Goal: Find specific page/section: Find specific page/section

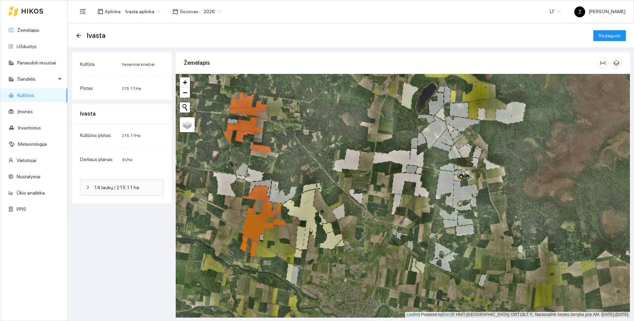
click at [32, 27] on link "Žemėlapis" at bounding box center [28, 29] width 22 height 5
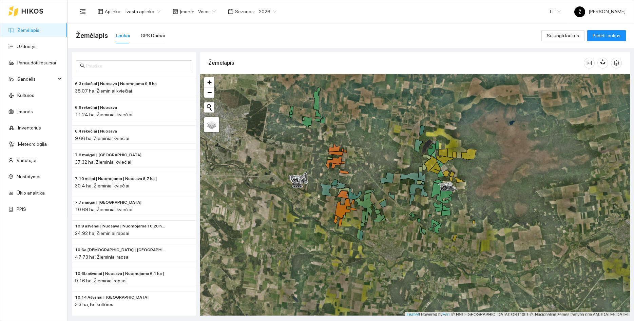
click at [39, 33] on link "Žemėlapis" at bounding box center [28, 29] width 22 height 5
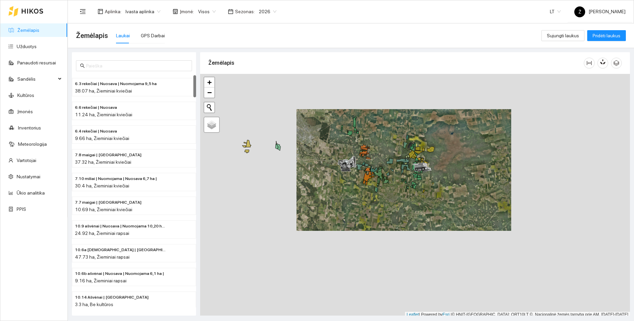
drag, startPoint x: 366, startPoint y: 128, endPoint x: 378, endPoint y: 140, distance: 16.3
click at [378, 140] on div at bounding box center [414, 196] width 429 height 244
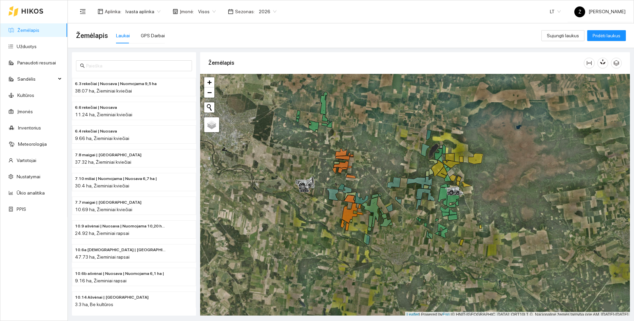
click at [265, 7] on span "2026" at bounding box center [268, 11] width 18 height 10
click at [263, 77] on div "2025" at bounding box center [262, 78] width 18 height 7
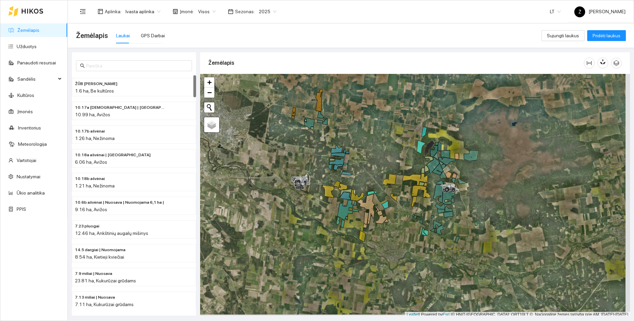
drag, startPoint x: 398, startPoint y: 161, endPoint x: 367, endPoint y: 149, distance: 33.4
click at [367, 149] on div at bounding box center [414, 196] width 429 height 244
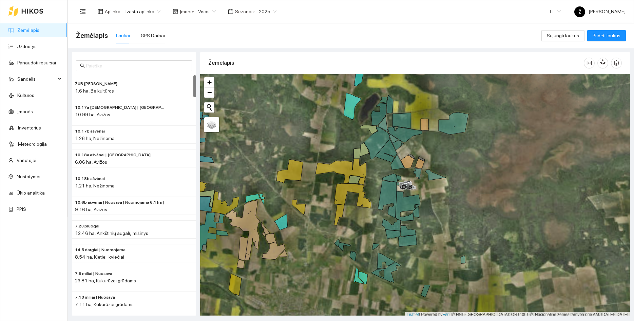
drag, startPoint x: 462, startPoint y: 167, endPoint x: 464, endPoint y: 155, distance: 12.4
click at [464, 155] on div at bounding box center [414, 196] width 429 height 244
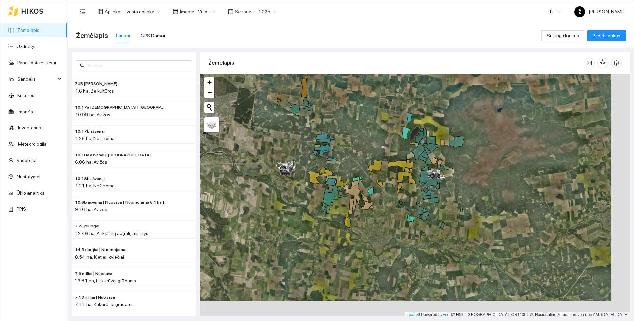
click at [203, 10] on span "Visos" at bounding box center [207, 11] width 18 height 10
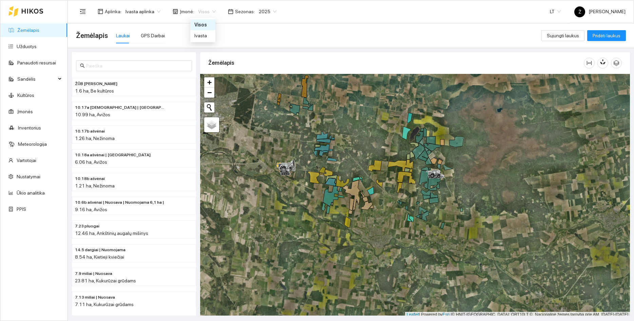
click at [137, 13] on span "Ivasta aplinka" at bounding box center [142, 11] width 35 height 10
click at [138, 25] on div "BP visos įmonės" at bounding box center [142, 24] width 36 height 7
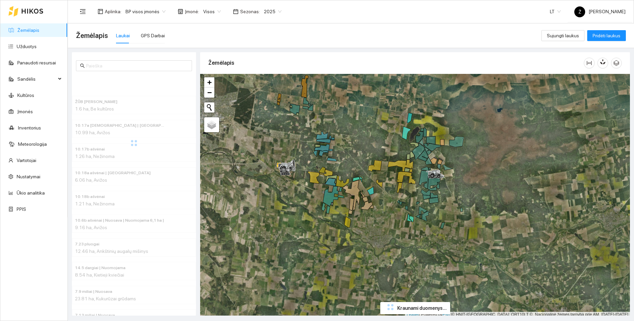
click at [207, 13] on span "Visos" at bounding box center [212, 11] width 18 height 10
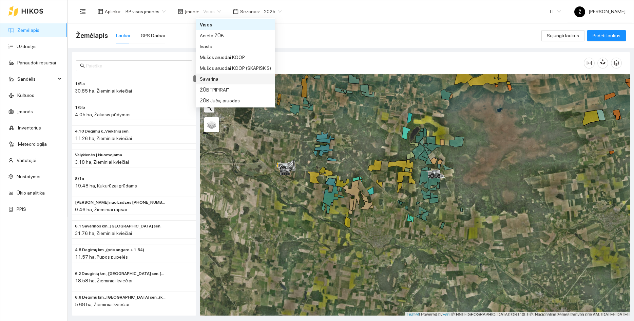
click at [210, 78] on div "Savarina" at bounding box center [235, 78] width 71 height 7
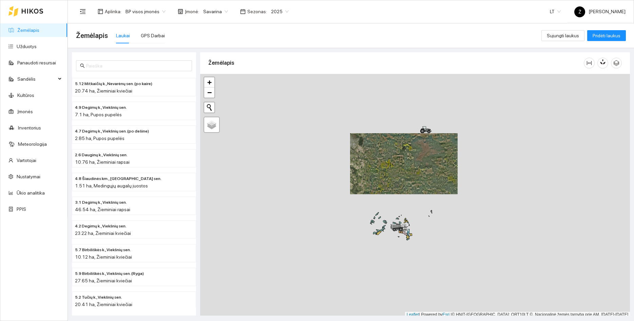
drag, startPoint x: 401, startPoint y: 204, endPoint x: 403, endPoint y: 151, distance: 53.3
click at [403, 151] on div at bounding box center [414, 196] width 429 height 244
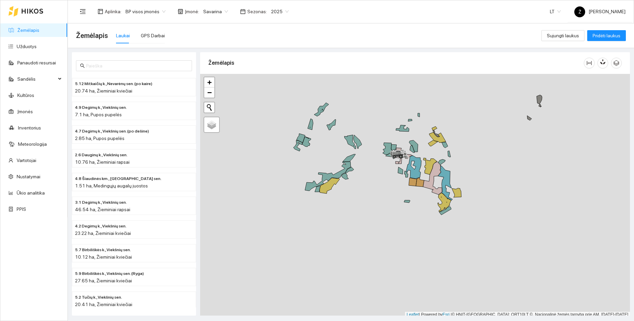
click at [385, 170] on div at bounding box center [414, 196] width 429 height 244
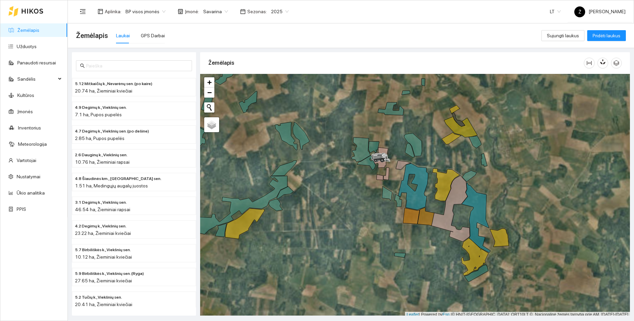
drag, startPoint x: 418, startPoint y: 127, endPoint x: 429, endPoint y: 116, distance: 15.3
click at [429, 116] on div at bounding box center [414, 196] width 429 height 244
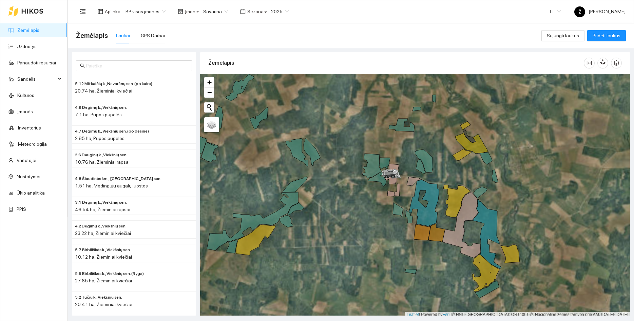
drag, startPoint x: 433, startPoint y: 131, endPoint x: 434, endPoint y: 138, distance: 6.8
click at [434, 138] on div at bounding box center [414, 196] width 429 height 244
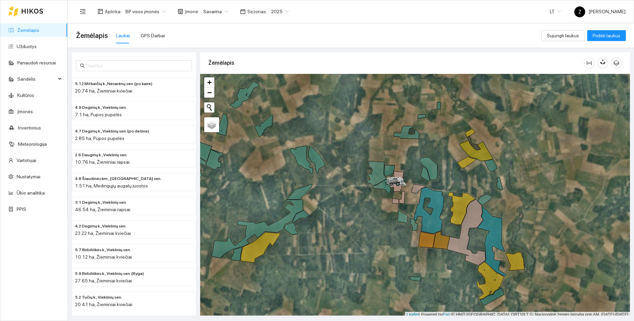
drag, startPoint x: 430, startPoint y: 130, endPoint x: 435, endPoint y: 138, distance: 8.8
click at [435, 138] on div at bounding box center [414, 196] width 429 height 244
drag, startPoint x: 431, startPoint y: 255, endPoint x: 432, endPoint y: 235, distance: 19.7
click at [432, 237] on div at bounding box center [414, 196] width 429 height 244
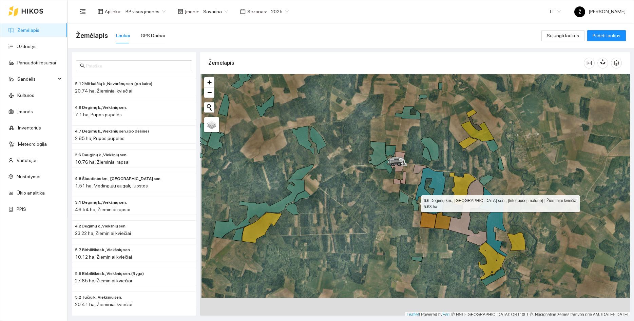
click at [415, 202] on icon at bounding box center [414, 204] width 7 height 13
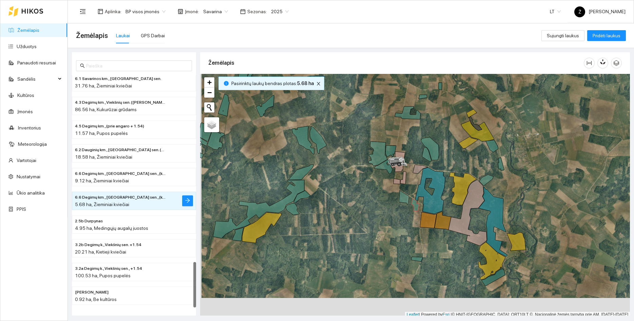
click at [416, 255] on div at bounding box center [414, 196] width 429 height 244
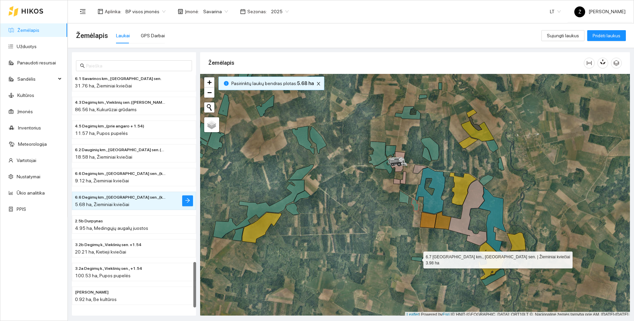
click at [417, 259] on icon at bounding box center [417, 259] width 12 height 5
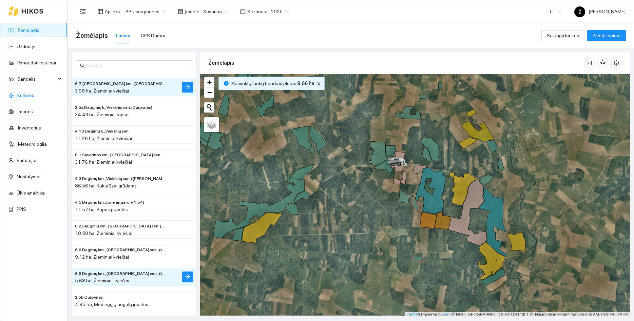
click at [33, 93] on link "Kultūros" at bounding box center [25, 95] width 17 height 5
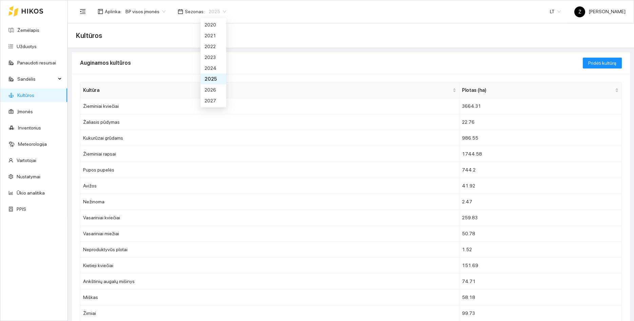
click at [221, 17] on div "2025" at bounding box center [217, 11] width 26 height 11
click at [212, 85] on div "2026" at bounding box center [213, 89] width 26 height 11
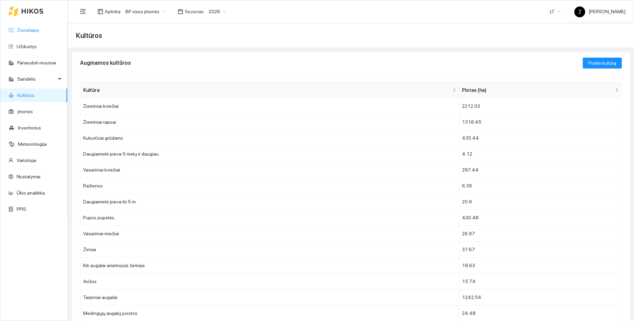
click at [27, 28] on link "Žemėlapis" at bounding box center [28, 29] width 22 height 5
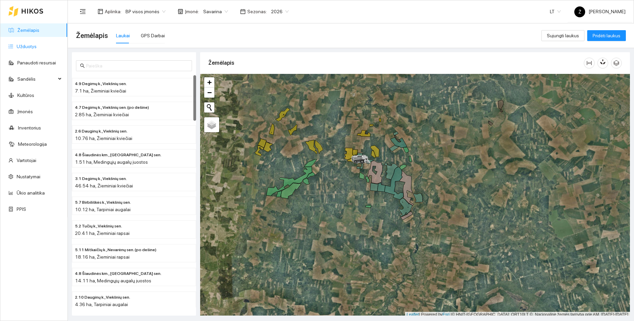
click at [31, 46] on link "Užduotys" at bounding box center [27, 46] width 20 height 5
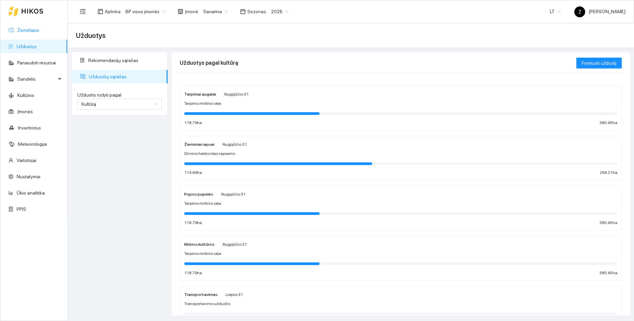
click at [28, 27] on link "Žemėlapis" at bounding box center [28, 29] width 22 height 5
